Goal: Task Accomplishment & Management: Use online tool/utility

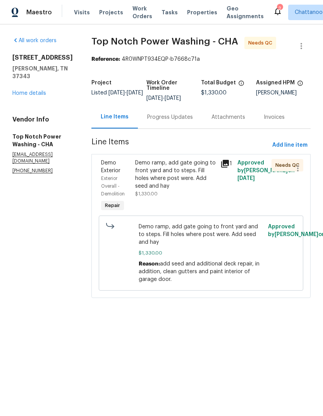
click at [178, 176] on div "Demo ramp, add gate going to front yard and to steps. Fill holes where post wer…" at bounding box center [175, 174] width 80 height 31
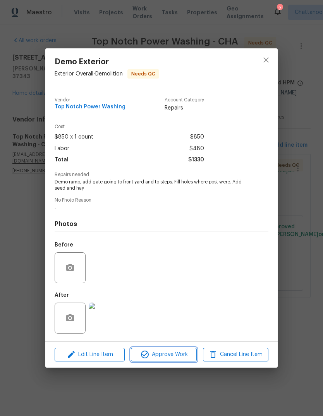
click at [169, 355] on span "Approve Work" at bounding box center [163, 355] width 61 height 10
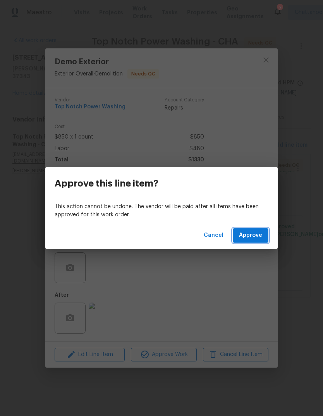
click at [254, 242] on button "Approve" at bounding box center [250, 235] width 36 height 14
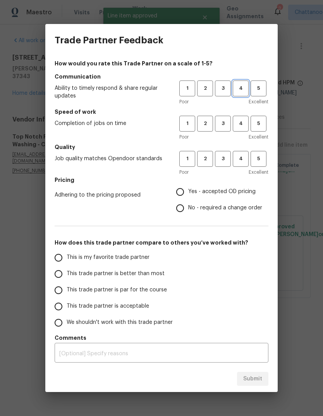
click at [236, 82] on button "4" at bounding box center [240, 88] width 16 height 16
click at [242, 120] on span "4" at bounding box center [240, 123] width 14 height 9
click at [245, 159] on span "4" at bounding box center [240, 158] width 14 height 9
click at [225, 192] on span "Yes - accepted OD pricing" at bounding box center [221, 192] width 67 height 8
click at [188, 192] on input "Yes - accepted OD pricing" at bounding box center [180, 192] width 16 height 16
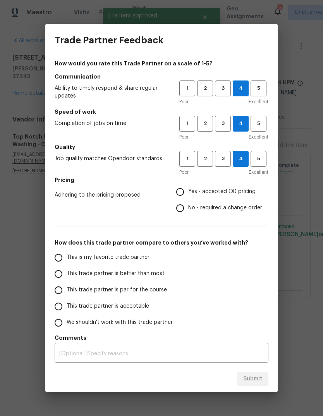
radio input "true"
click at [130, 285] on label "This trade partner is par for the course" at bounding box center [111, 290] width 122 height 16
click at [67, 285] on input "This trade partner is par for the course" at bounding box center [58, 290] width 16 height 16
radio input "false"
click at [144, 273] on span "This trade partner is better than most" at bounding box center [116, 274] width 98 height 8
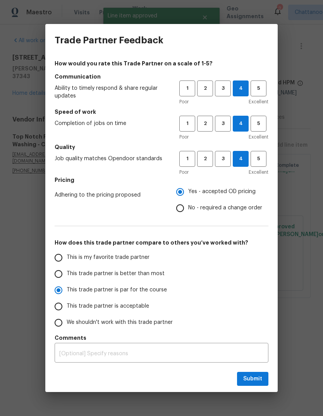
click at [67, 273] on input "This trade partner is better than most" at bounding box center [58, 274] width 16 height 16
click at [266, 385] on button "Submit" at bounding box center [252, 379] width 31 height 14
radio input "true"
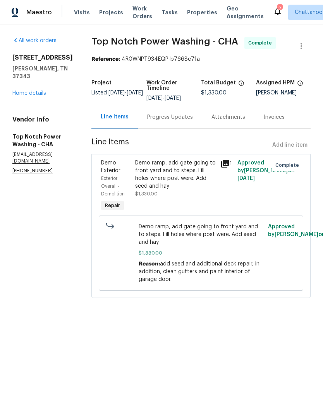
click at [196, 6] on div "Visits Projects Work Orders Tasks Properties Geo Assignments" at bounding box center [173, 12] width 199 height 15
click at [187, 12] on span "Properties" at bounding box center [202, 13] width 30 height 8
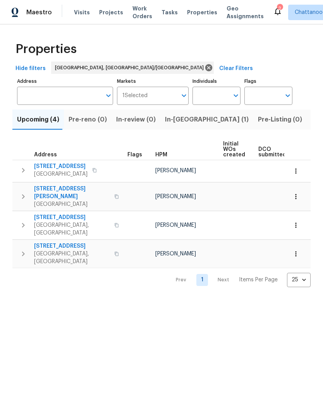
click at [311, 122] on span "Listed (10)" at bounding box center [327, 119] width 32 height 11
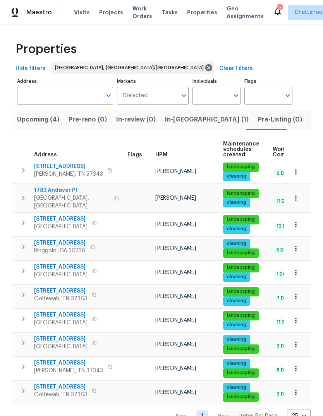
click at [53, 217] on span "[STREET_ADDRESS]" at bounding box center [60, 219] width 53 height 8
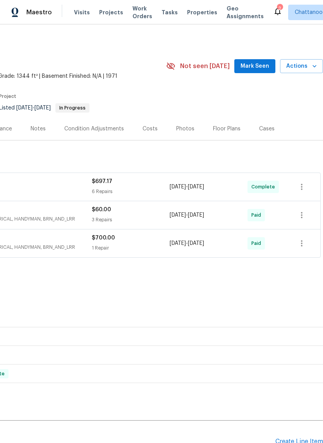
scroll to position [-1, 117]
click at [306, 65] on span "Actions" at bounding box center [301, 66] width 31 height 10
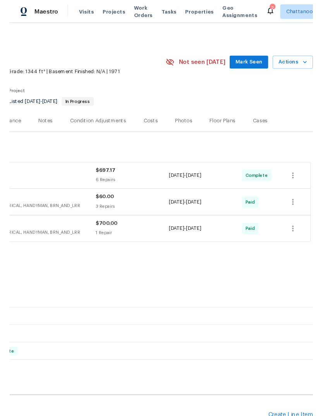
scroll to position [0, 114]
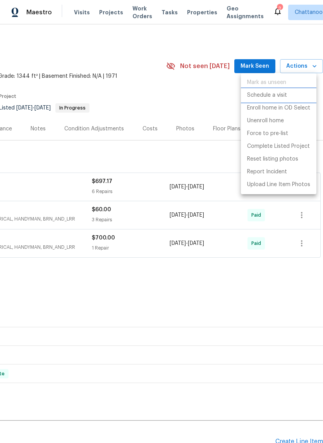
click at [280, 96] on p "Schedule a visit" at bounding box center [267, 95] width 40 height 8
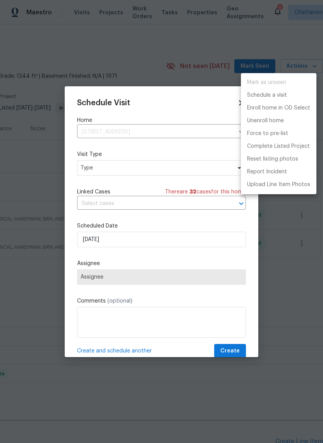
click at [145, 169] on div at bounding box center [161, 221] width 323 height 443
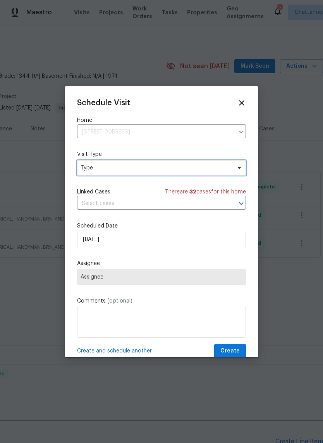
click at [235, 170] on span at bounding box center [238, 168] width 9 height 6
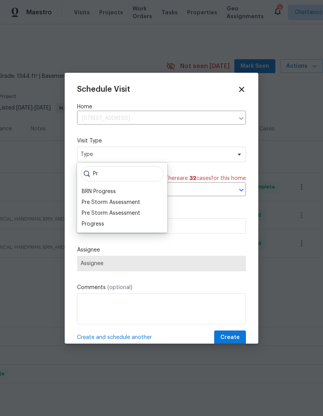
type input "P"
type input "Hom"
click at [128, 222] on div "Home Health Checkup" at bounding box center [110, 224] width 57 height 8
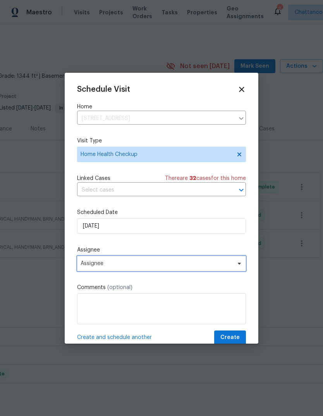
click at [208, 268] on span "Assignee" at bounding box center [161, 263] width 169 height 15
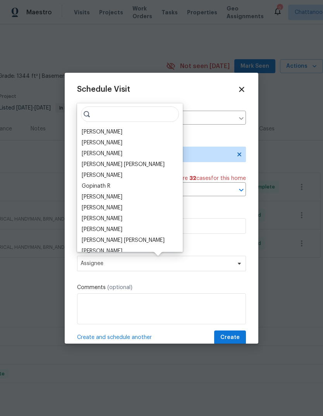
click at [120, 135] on div "[PERSON_NAME]" at bounding box center [129, 131] width 101 height 11
click at [99, 131] on div "[PERSON_NAME]" at bounding box center [102, 132] width 41 height 8
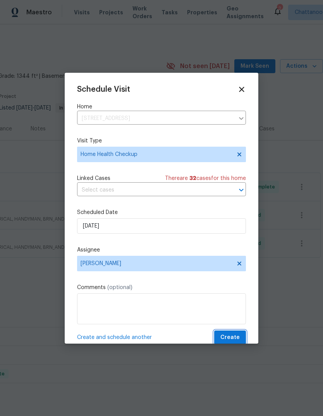
click at [238, 339] on span "Create" at bounding box center [229, 338] width 19 height 10
